Goal: Task Accomplishment & Management: Manage account settings

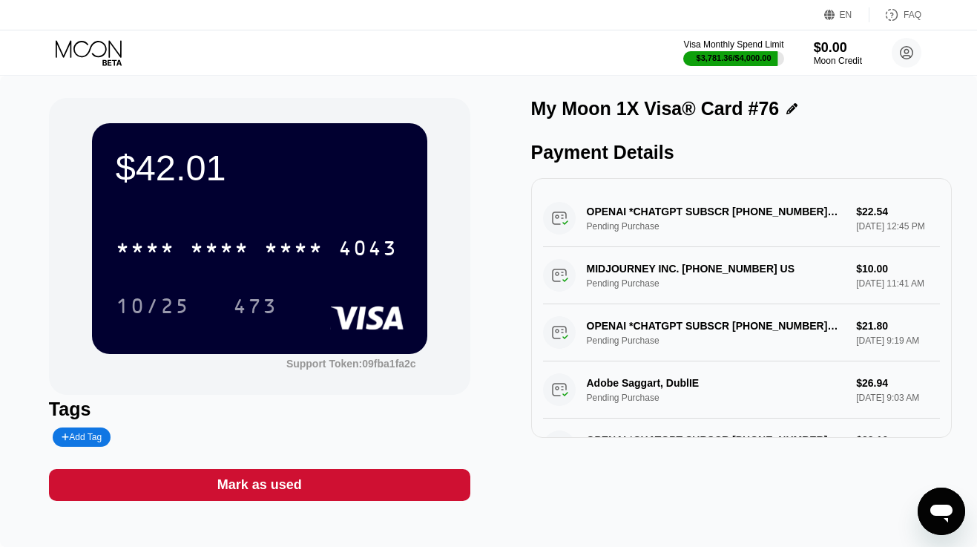
click at [102, 57] on icon at bounding box center [90, 53] width 69 height 26
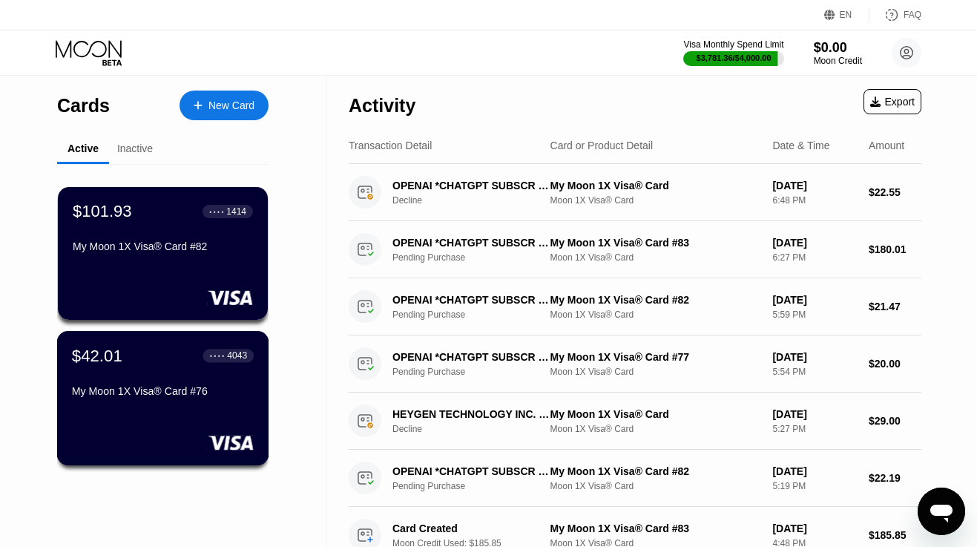
click at [142, 403] on div "My Moon 1X Visa® Card #76" at bounding box center [163, 394] width 182 height 18
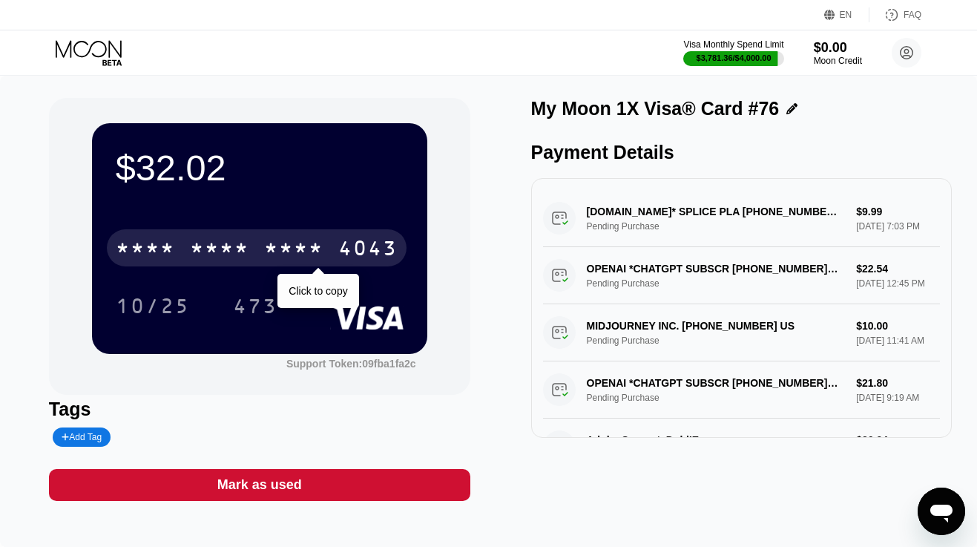
click at [231, 247] on div "* * * *" at bounding box center [219, 250] width 59 height 24
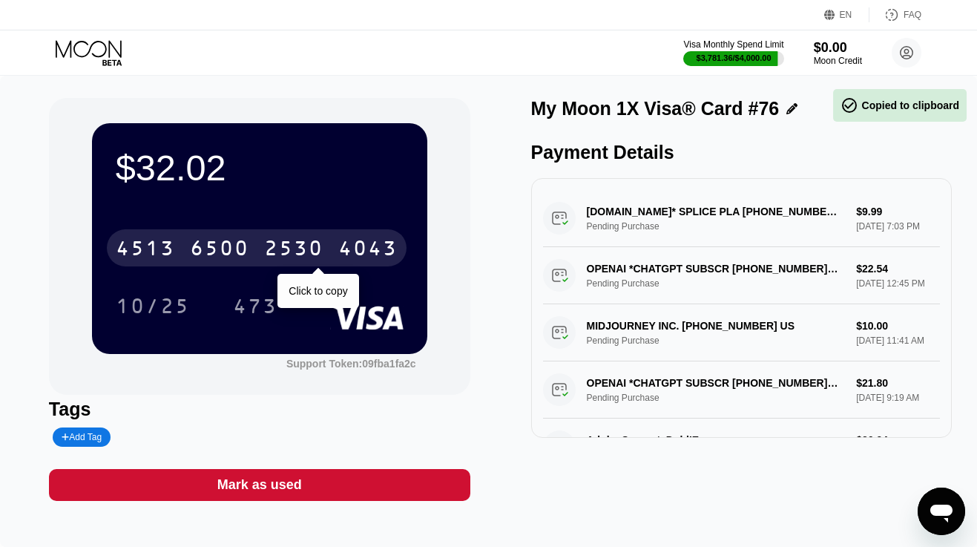
click at [231, 247] on div "6500" at bounding box center [219, 250] width 59 height 24
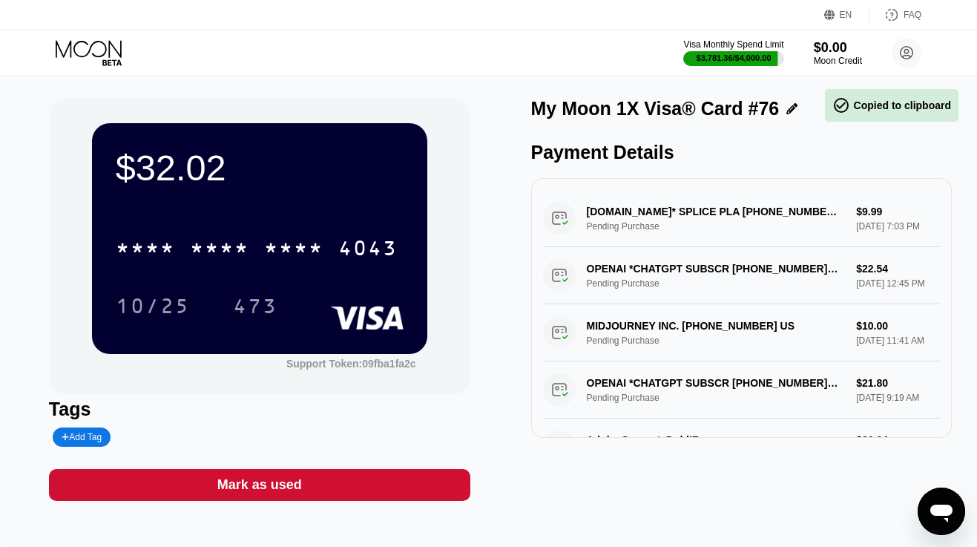
click at [106, 53] on icon at bounding box center [90, 53] width 69 height 26
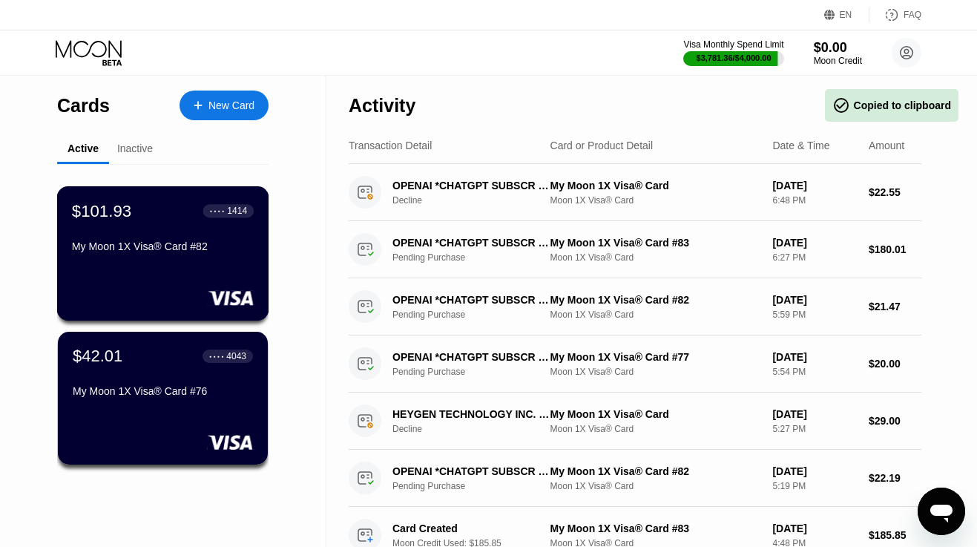
click at [112, 191] on div "$101.93 ● ● ● ● 1414 My Moon 1X Visa® Card #82" at bounding box center [163, 253] width 212 height 134
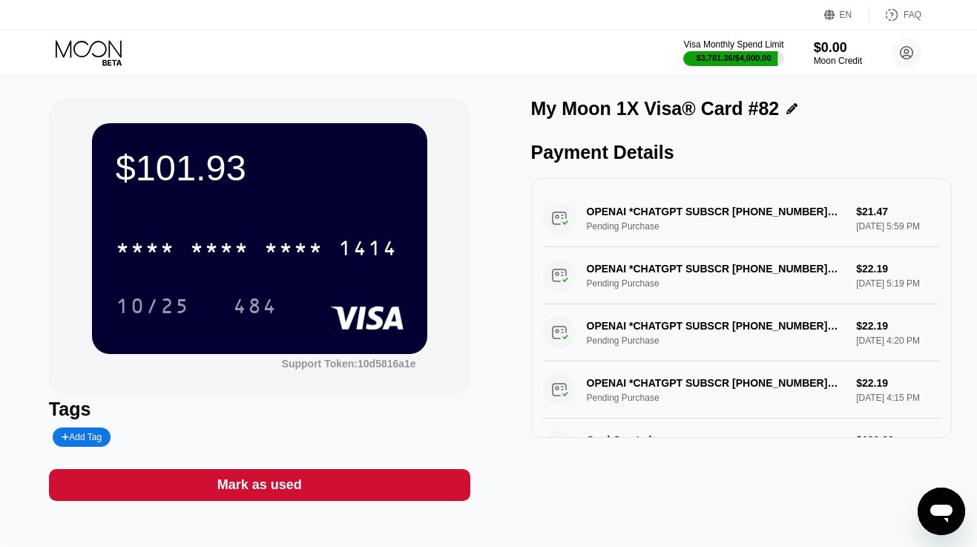
click at [108, 52] on icon at bounding box center [90, 53] width 69 height 26
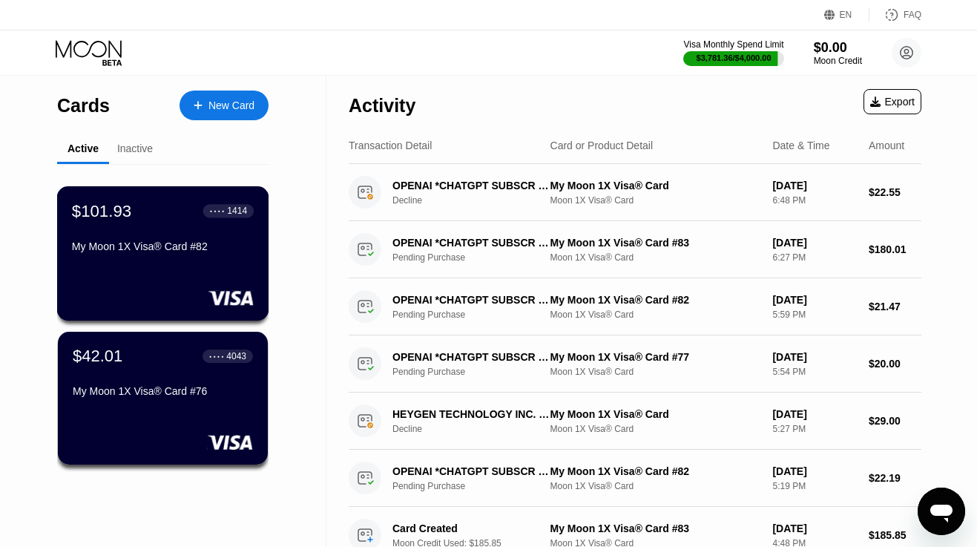
click at [105, 214] on div "$101.93" at bounding box center [101, 210] width 59 height 19
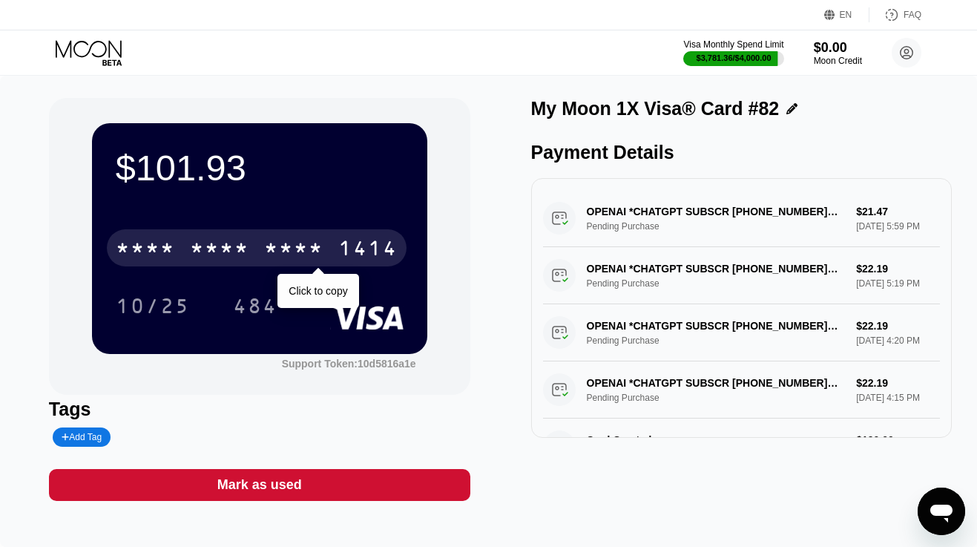
click at [211, 250] on div "* * * *" at bounding box center [219, 250] width 59 height 24
click at [211, 250] on div "6500" at bounding box center [219, 250] width 59 height 24
click at [357, 246] on div "1414" at bounding box center [367, 250] width 59 height 24
